Goal: Information Seeking & Learning: Understand process/instructions

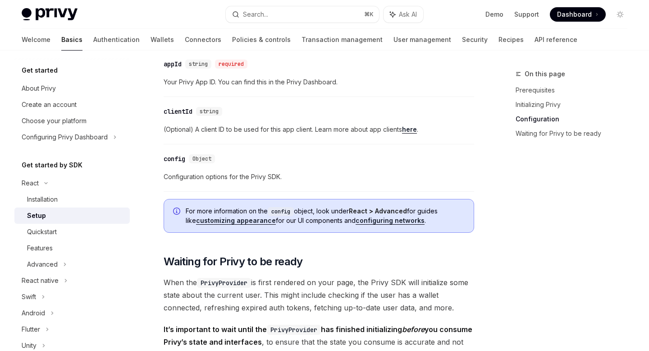
scroll to position [673, 0]
click at [45, 201] on div "Installation" at bounding box center [42, 199] width 31 height 11
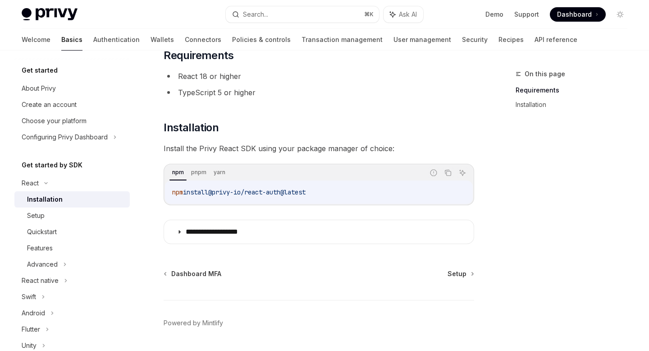
scroll to position [92, 0]
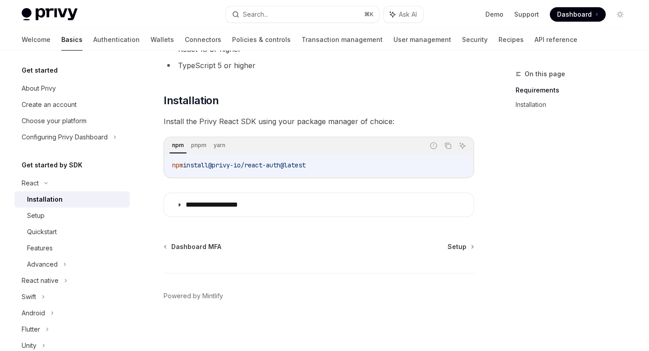
drag, startPoint x: 218, startPoint y: 165, endPoint x: 324, endPoint y: 163, distance: 105.9
click at [324, 163] on code "npm install @privy-io/react-auth@latest" at bounding box center [318, 165] width 293 height 11
copy span "@privy-io/react-auth@latest"
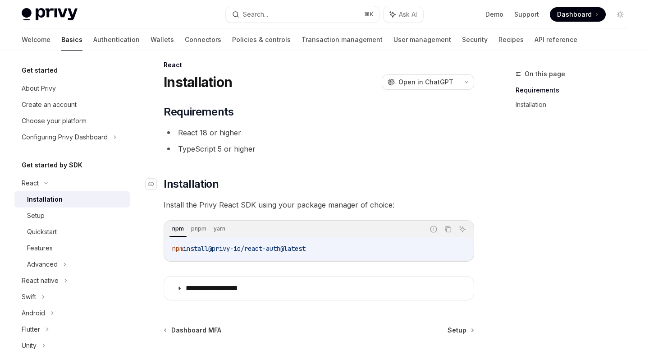
scroll to position [0, 0]
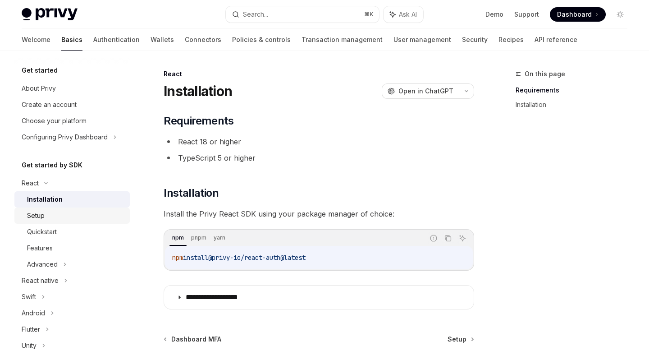
click at [69, 215] on div "Setup" at bounding box center [75, 215] width 97 height 11
type textarea "*"
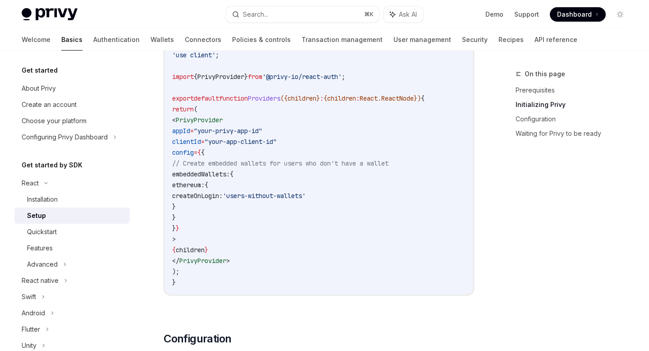
scroll to position [351, 0]
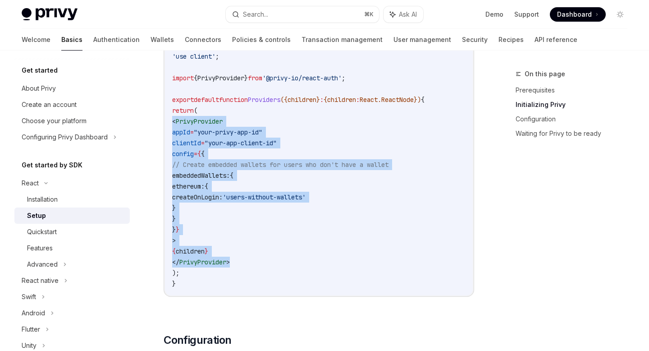
drag, startPoint x: 248, startPoint y: 260, endPoint x: 159, endPoint y: 123, distance: 164.0
copy code "< PrivyProvider appId = "your-privy-app-id" clientId = "your-app-client-id" con…"
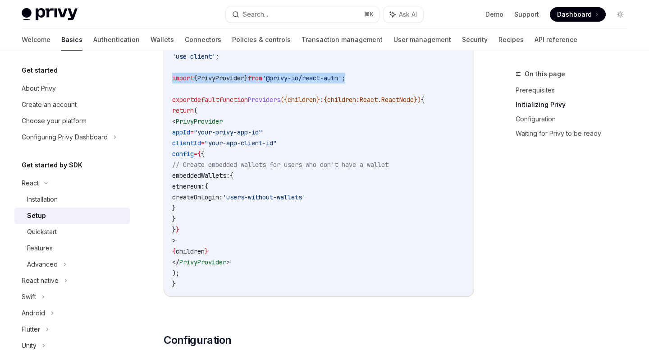
drag, startPoint x: 371, startPoint y: 79, endPoint x: 157, endPoint y: 76, distance: 214.1
copy span "import { PrivyProvider } from '@privy-io/react-auth' ;"
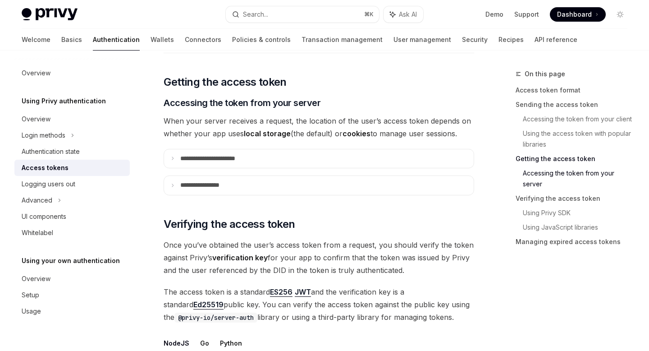
scroll to position [1204, 0]
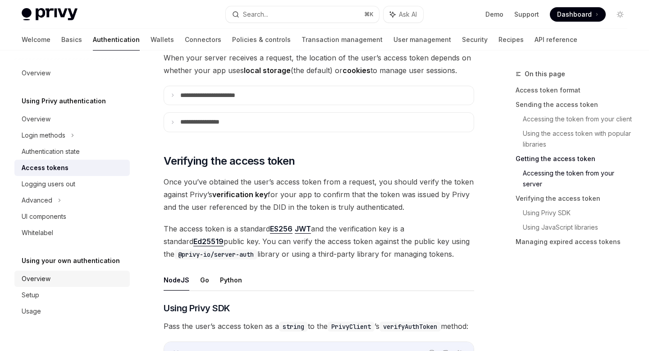
click at [37, 275] on div "Overview" at bounding box center [36, 278] width 29 height 11
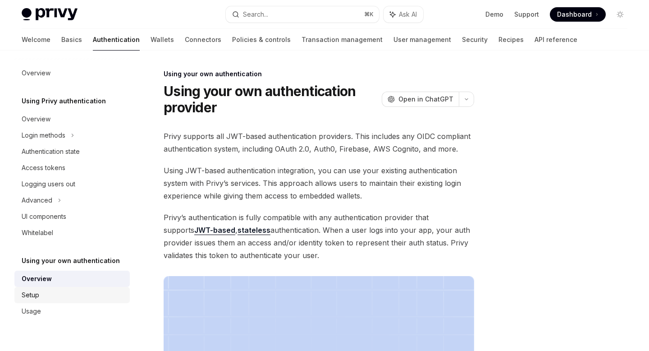
click at [32, 293] on div "Setup" at bounding box center [31, 294] width 18 height 11
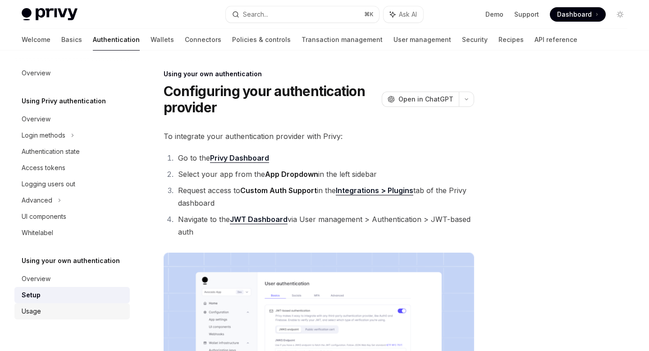
click at [34, 308] on div "Usage" at bounding box center [31, 311] width 19 height 11
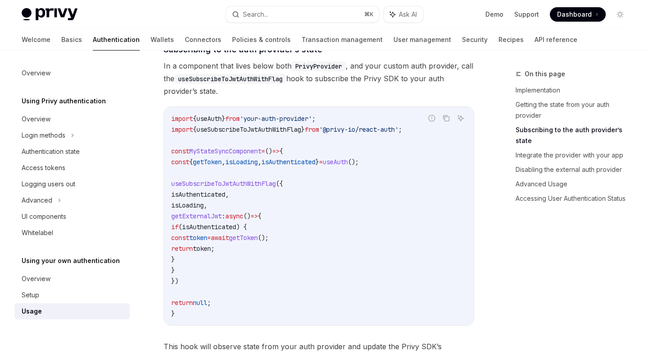
scroll to position [337, 0]
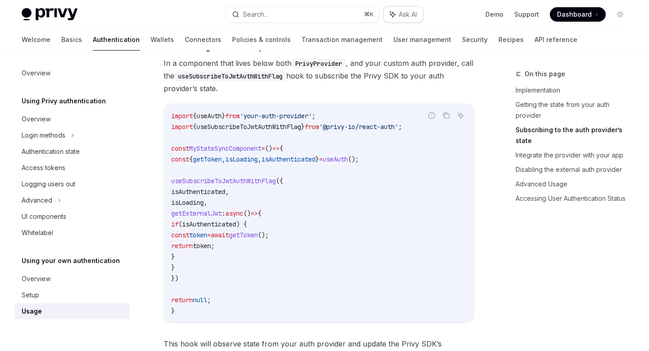
type textarea "*"
drag, startPoint x: 172, startPoint y: 126, endPoint x: 435, endPoint y: 128, distance: 263.2
click at [435, 128] on div "Report incorrect code Copy Ask AI import { useAuth } from 'your-auth-provider' …" at bounding box center [319, 213] width 311 height 219
click at [435, 128] on div "Report incorrect code" at bounding box center [432, 129] width 64 height 9
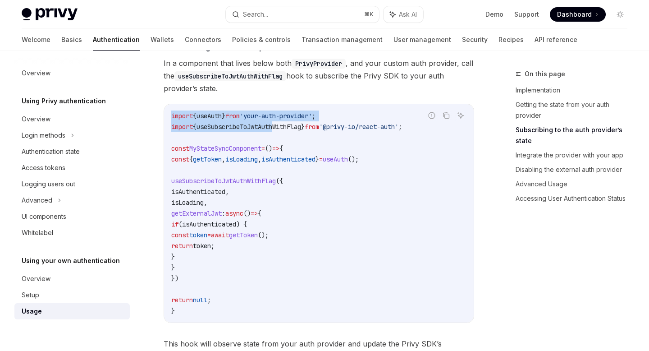
drag, startPoint x: 435, startPoint y: 128, endPoint x: 287, endPoint y: 127, distance: 148.7
click at [287, 127] on div "Report incorrect code Copy Ask AI import { useAuth } from 'your-auth-provider' …" at bounding box center [319, 213] width 311 height 219
click at [276, 131] on code "import { useAuth } from 'your-auth-provider' ; import { useSubscribeToJwtAuthWi…" at bounding box center [318, 212] width 295 height 205
drag, startPoint x: 173, startPoint y: 127, endPoint x: 442, endPoint y: 127, distance: 269.5
click at [442, 127] on div "Report incorrect code Copy Ask AI import { useAuth } from 'your-auth-provider' …" at bounding box center [319, 213] width 311 height 219
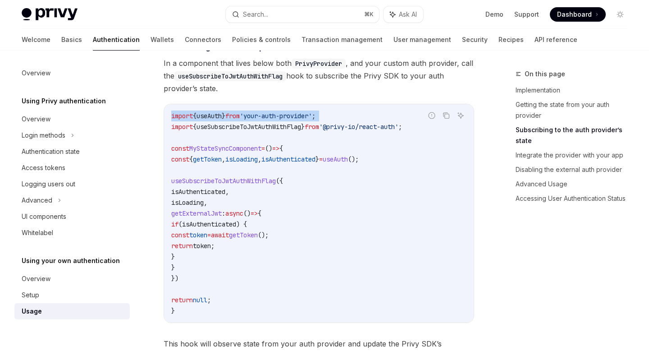
click at [442, 127] on div "Copy" at bounding box center [446, 129] width 20 height 9
click at [436, 127] on div "Report incorrect code" at bounding box center [432, 129] width 64 height 9
drag, startPoint x: 172, startPoint y: 127, endPoint x: 434, endPoint y: 129, distance: 262.7
click at [434, 129] on div "Report incorrect code Copy Ask AI import { useAuth } from 'your-auth-provider' …" at bounding box center [319, 213] width 311 height 219
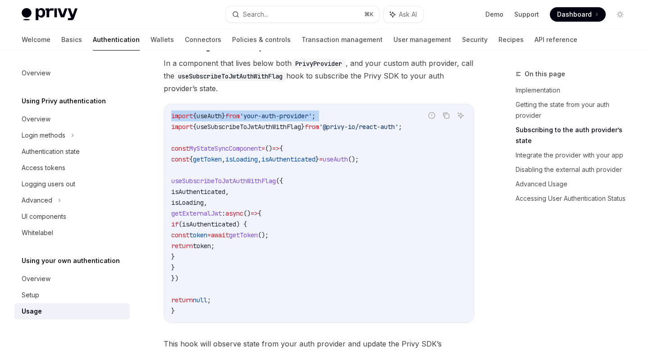
click at [434, 129] on div "Report incorrect code" at bounding box center [432, 129] width 64 height 9
click at [251, 127] on span "useSubscribeToJwtAuthWithFlag" at bounding box center [248, 127] width 105 height 8
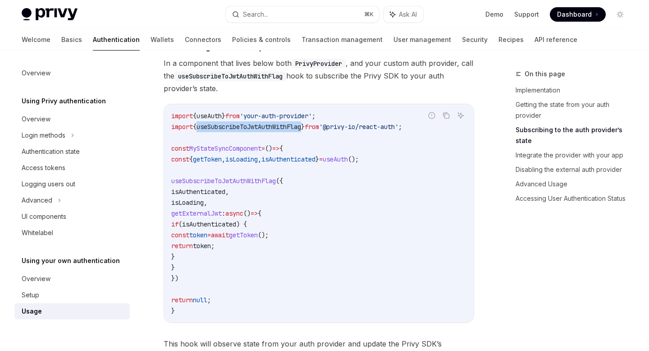
click at [251, 127] on span "useSubscribeToJwtAuthWithFlag" at bounding box center [248, 127] width 105 height 8
copy span "useSubscribeToJwtAuthWithFlag"
drag, startPoint x: 197, startPoint y: 279, endPoint x: 168, endPoint y: 184, distance: 98.6
click at [168, 184] on div "import { useAuth } from 'your-auth-provider' ; import { useSubscribeToJwtAuthWi…" at bounding box center [319, 213] width 310 height 218
copy code "useSubscribeToJwtAuthWithFlag ({ isAuthenticated , isLoading , getExternalJwt :…"
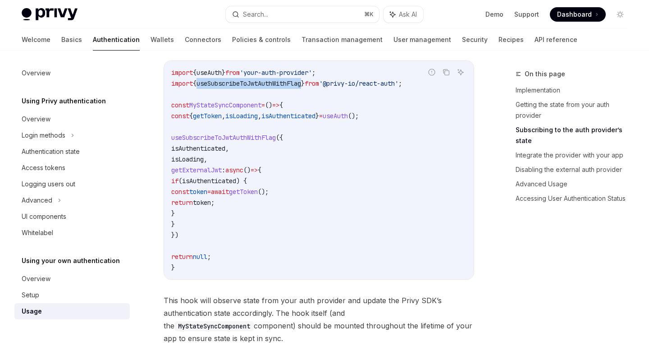
scroll to position [381, 0]
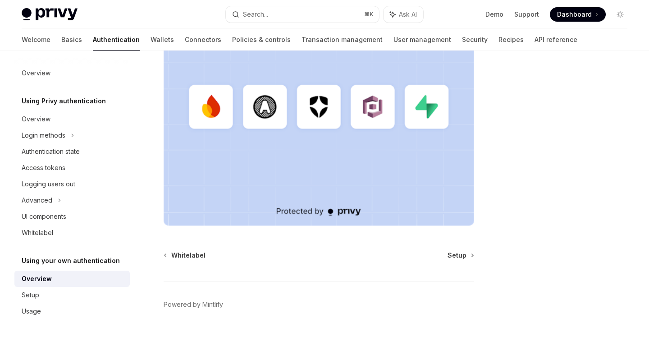
scroll to position [281, 0]
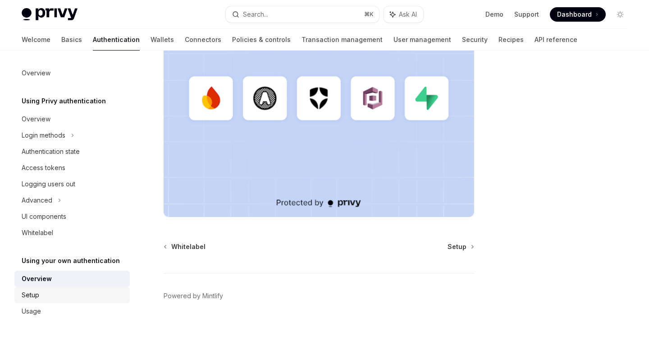
click at [48, 294] on div "Setup" at bounding box center [73, 294] width 103 height 11
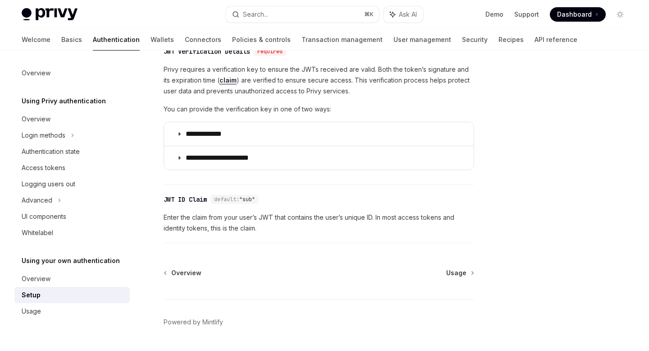
scroll to position [495, 0]
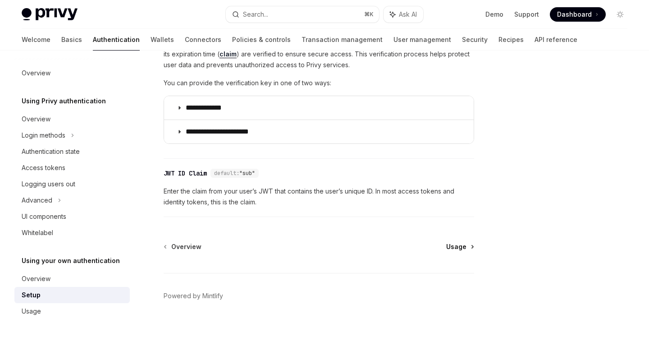
click at [456, 245] on span "Usage" at bounding box center [456, 246] width 20 height 9
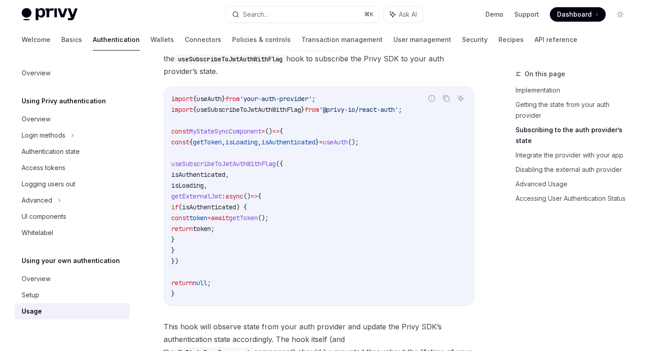
scroll to position [357, 0]
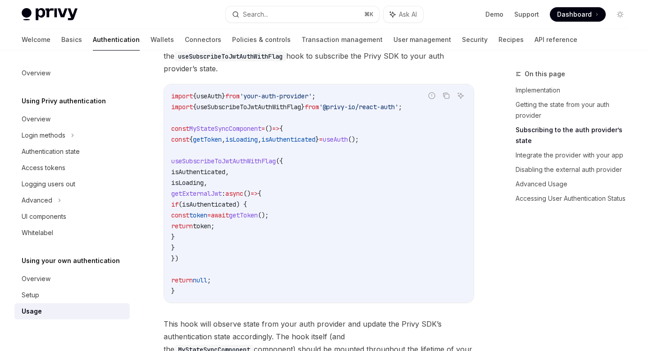
click at [274, 108] on span "useSubscribeToJwtAuthWithFlag" at bounding box center [248, 107] width 105 height 8
copy span "useSubscribeToJwtAuthWithFlag"
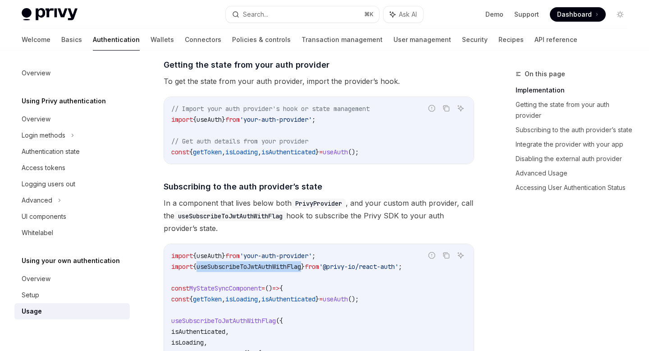
scroll to position [202, 0]
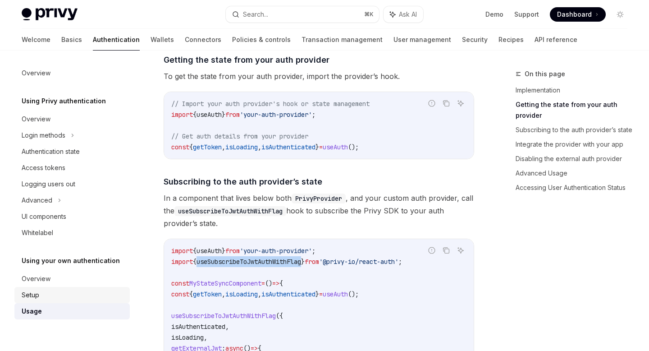
click at [28, 291] on div "Setup" at bounding box center [31, 294] width 18 height 11
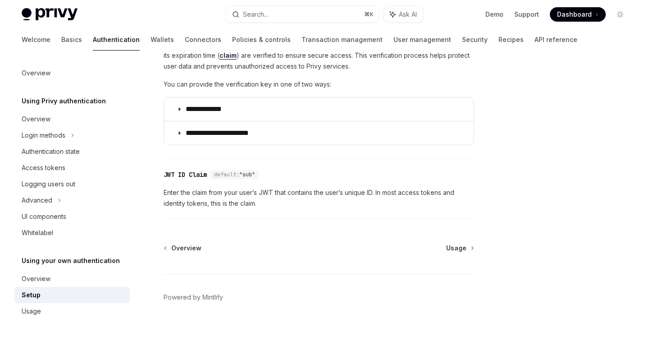
scroll to position [495, 0]
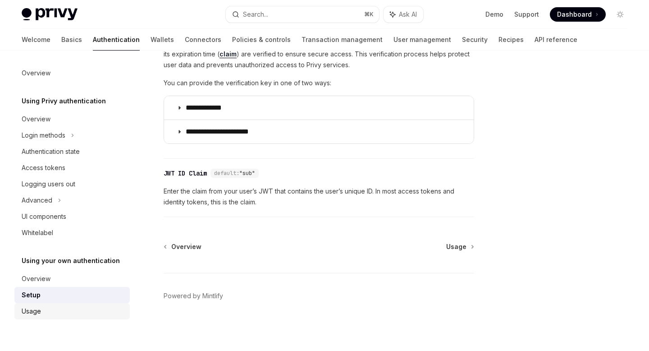
click at [30, 310] on div "Usage" at bounding box center [31, 311] width 19 height 11
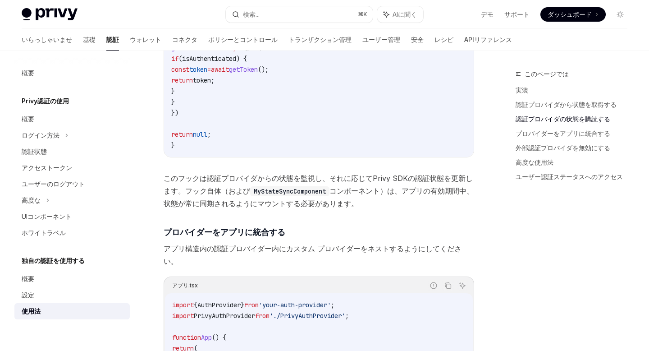
scroll to position [484, 0]
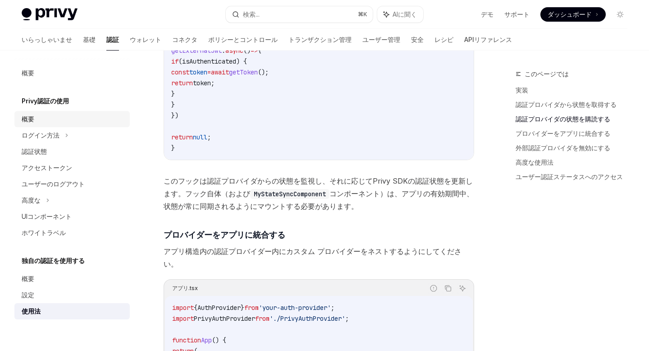
click at [33, 119] on font "概要" at bounding box center [28, 119] width 13 height 8
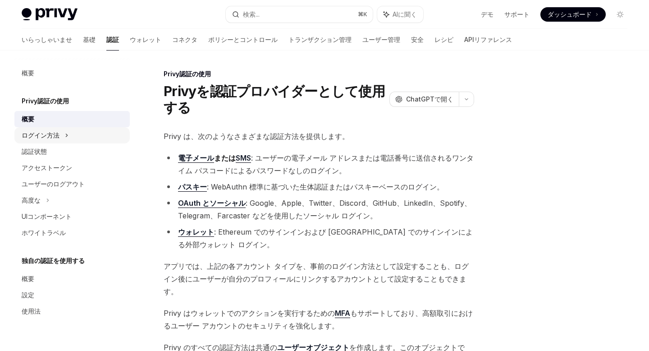
click at [35, 132] on font "ログイン方法" at bounding box center [41, 135] width 38 height 8
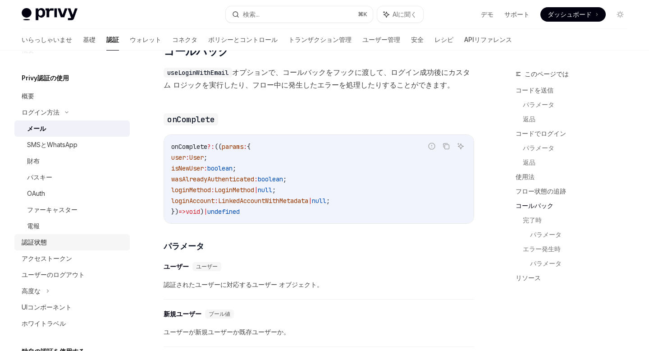
scroll to position [25, 0]
click at [60, 248] on link "認証状態" at bounding box center [71, 240] width 115 height 16
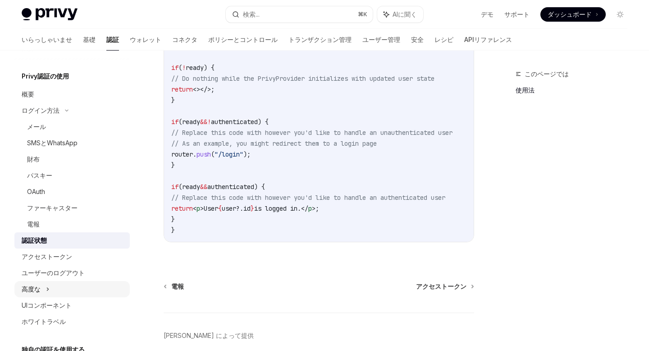
scroll to position [375, 0]
click at [61, 257] on font "アクセストークン" at bounding box center [47, 256] width 50 height 8
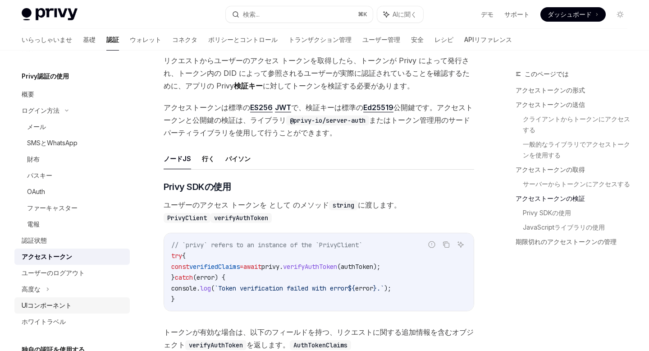
scroll to position [100, 0]
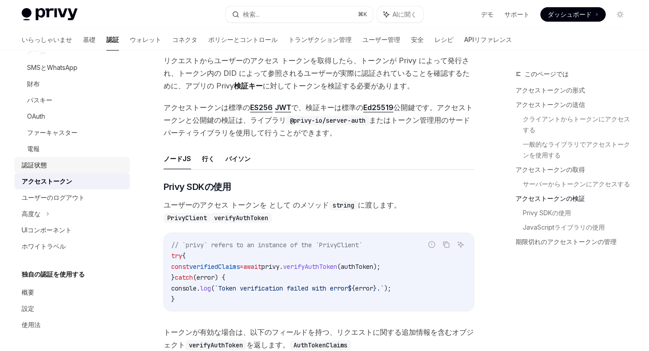
click at [44, 168] on font "認証状態" at bounding box center [34, 165] width 25 height 8
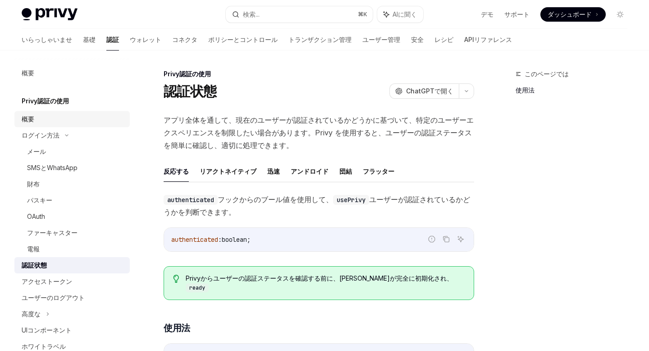
click at [58, 118] on div "概要" at bounding box center [73, 119] width 103 height 11
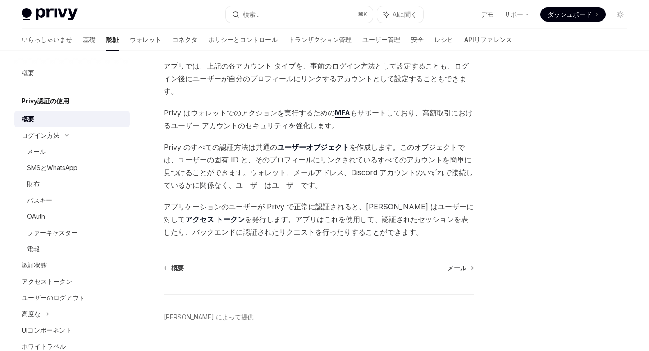
scroll to position [209, 0]
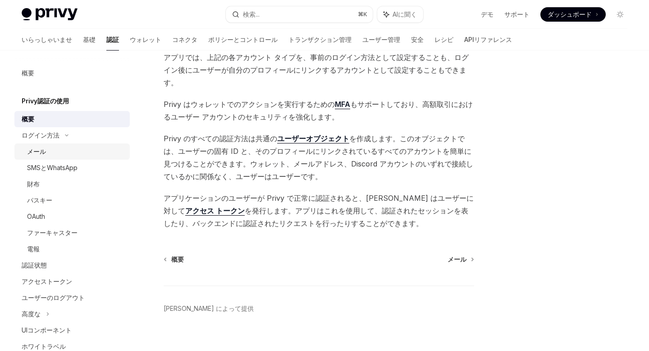
click at [58, 149] on div "メール" at bounding box center [75, 151] width 97 height 11
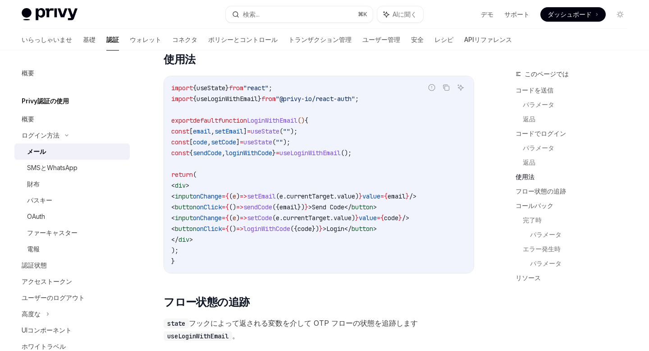
scroll to position [775, 0]
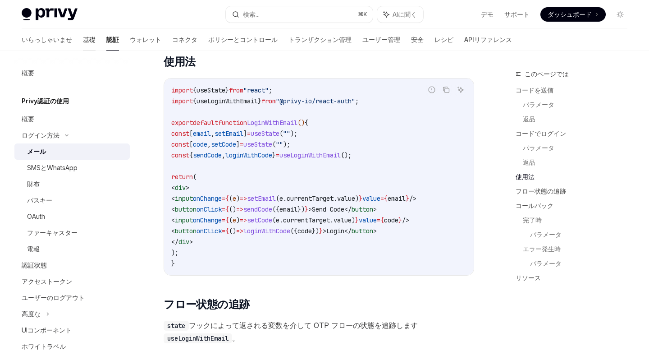
click at [83, 41] on font "基礎" at bounding box center [89, 40] width 13 height 8
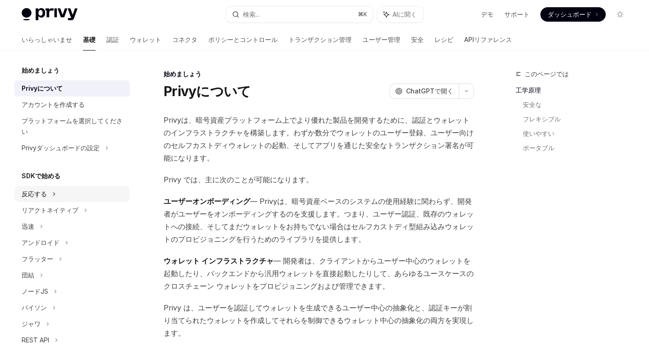
click at [68, 191] on div "反応する" at bounding box center [71, 194] width 115 height 16
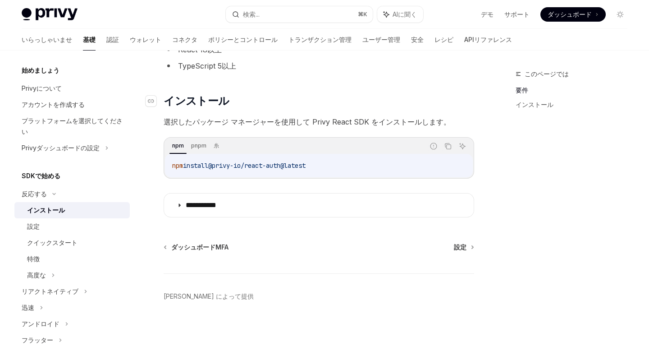
scroll to position [92, 0]
click at [65, 227] on div "設定" at bounding box center [75, 226] width 97 height 11
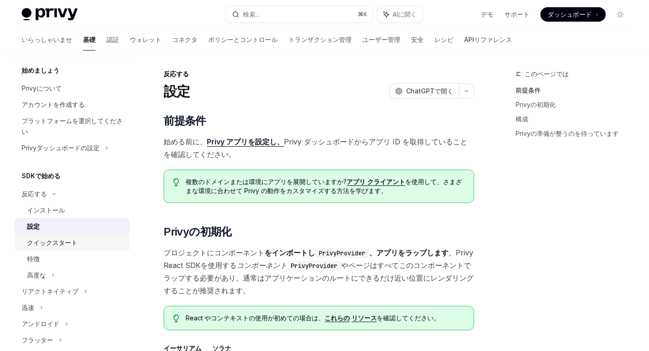
click at [65, 240] on font "クイックスタート" at bounding box center [52, 242] width 50 height 8
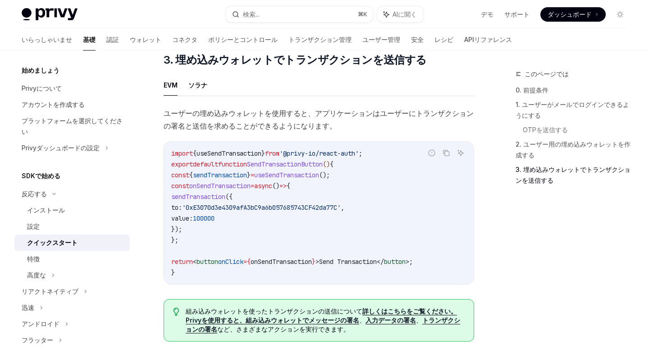
scroll to position [799, 0]
click at [63, 225] on div "設定" at bounding box center [75, 226] width 97 height 11
type textarea "*"
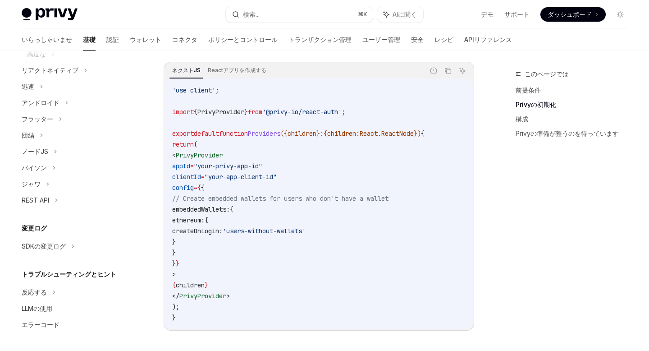
scroll to position [320, 0]
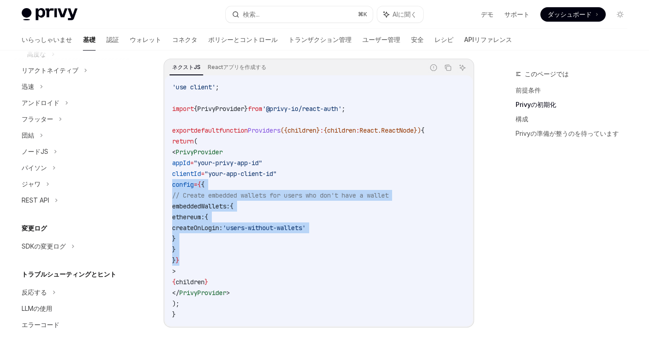
drag, startPoint x: 204, startPoint y: 260, endPoint x: 164, endPoint y: 189, distance: 81.7
click at [164, 189] on div "ネクストJS Reactアプリを作成する 誤ったコードを報告する コピー AIに聞く 'use client' ; import { PrivyProvide…" at bounding box center [319, 193] width 311 height 269
copy code "config = { { // Create embedded wallets for users who don't have a wallet embed…"
